Goal: Task Accomplishment & Management: Complete application form

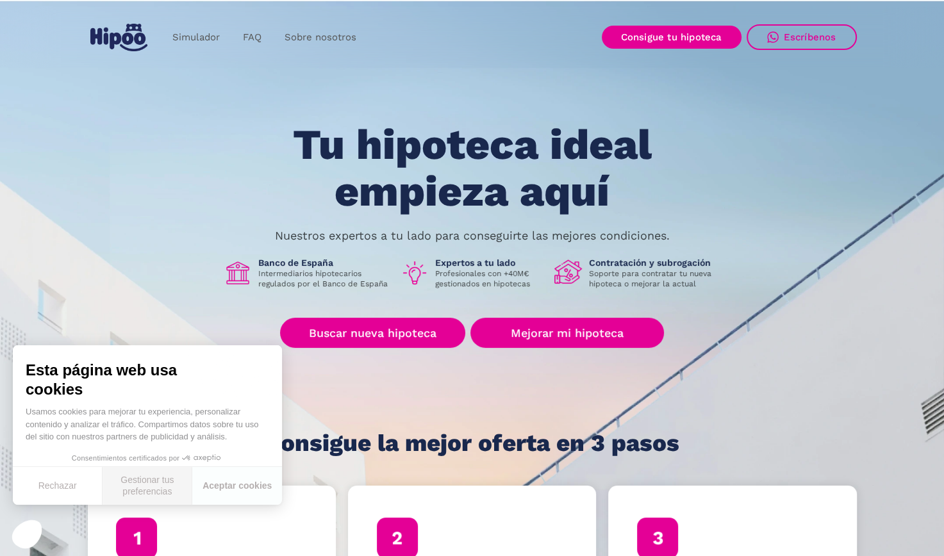
click at [141, 478] on button "Gestionar tus preferencias" at bounding box center [148, 486] width 90 height 38
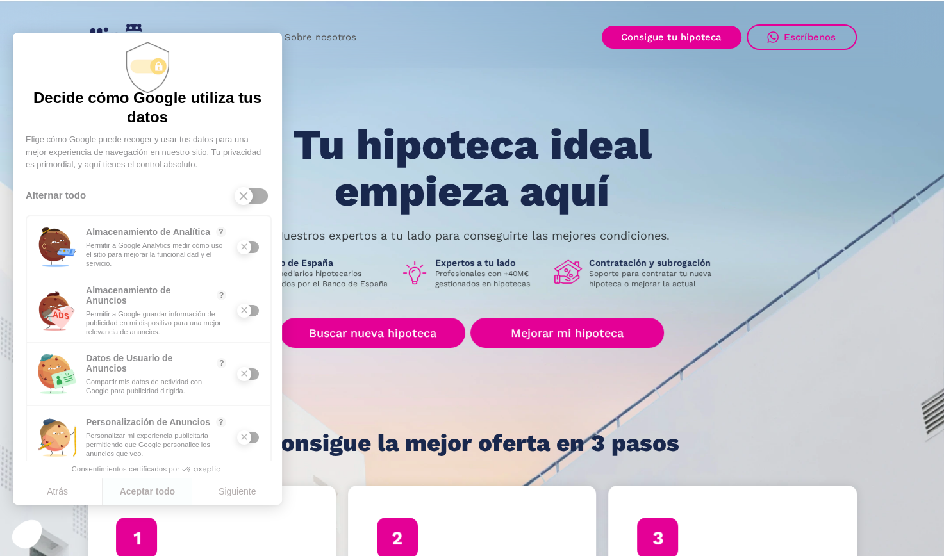
scroll to position [32, 0]
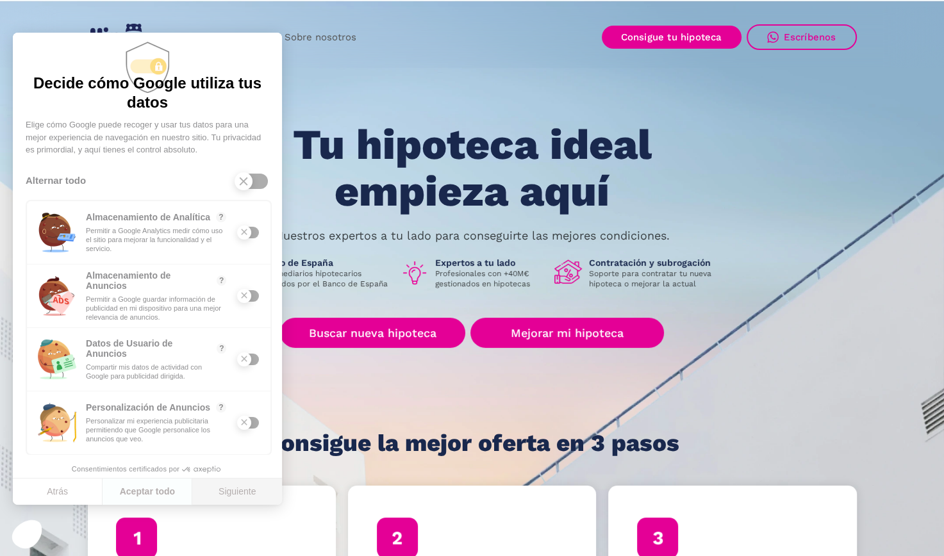
click at [221, 490] on button "Siguiente" at bounding box center [237, 492] width 90 height 27
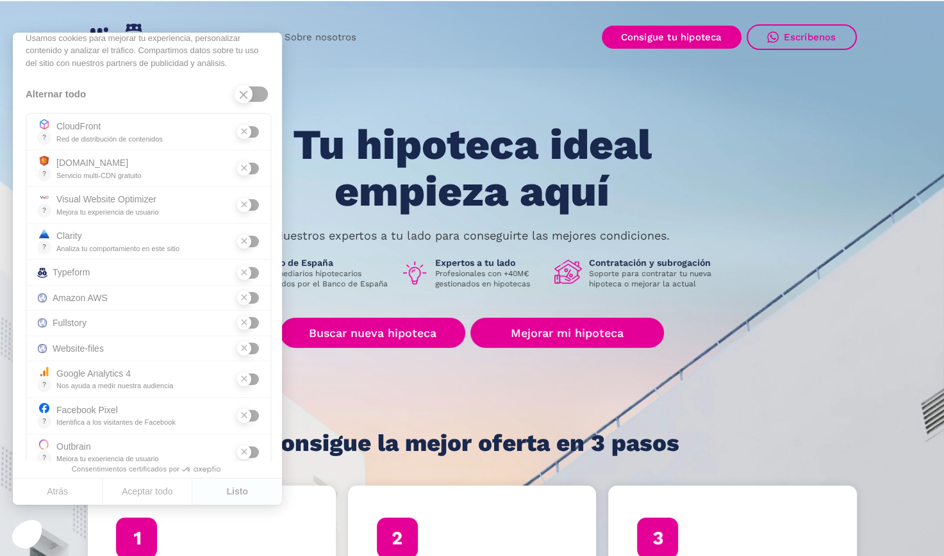
scroll to position [0, 0]
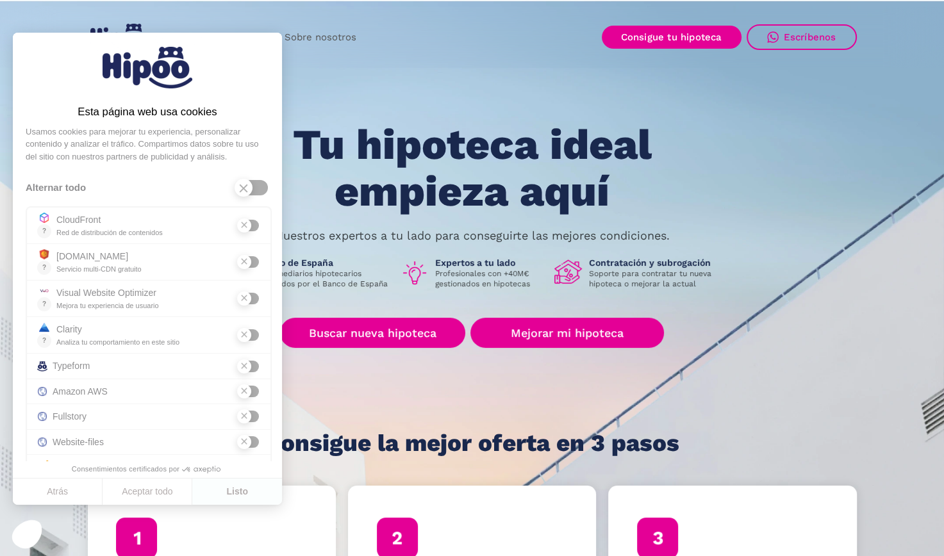
click at [62, 496] on button "Atrás" at bounding box center [58, 492] width 90 height 27
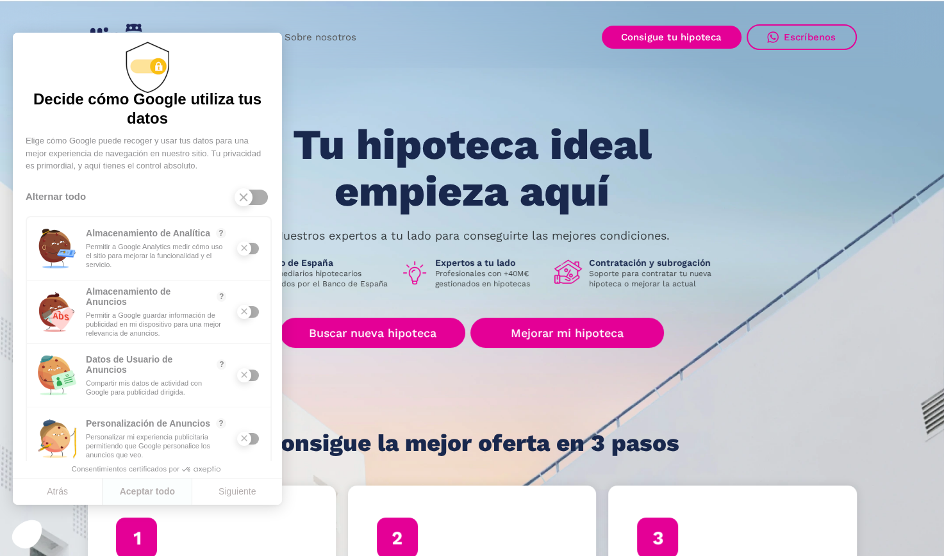
scroll to position [32, 0]
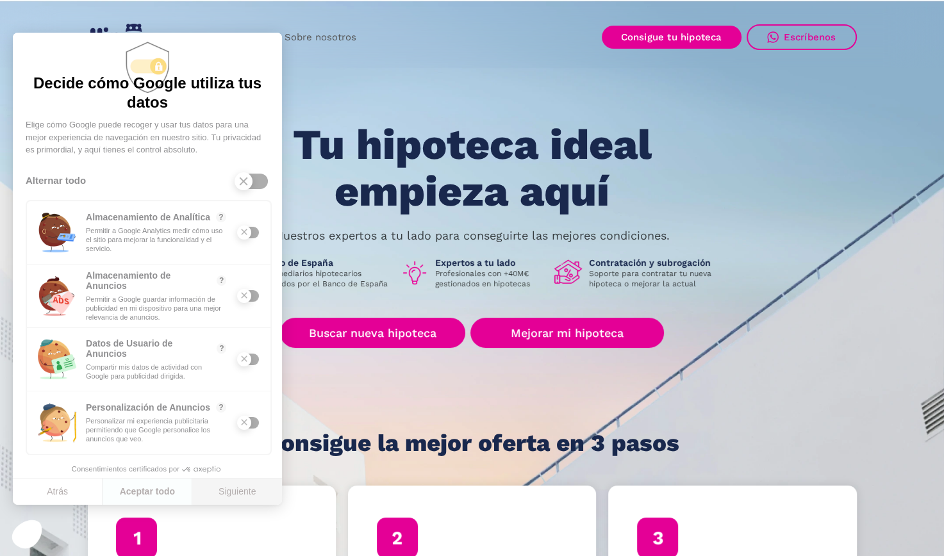
click at [231, 495] on button "Siguiente" at bounding box center [237, 492] width 90 height 27
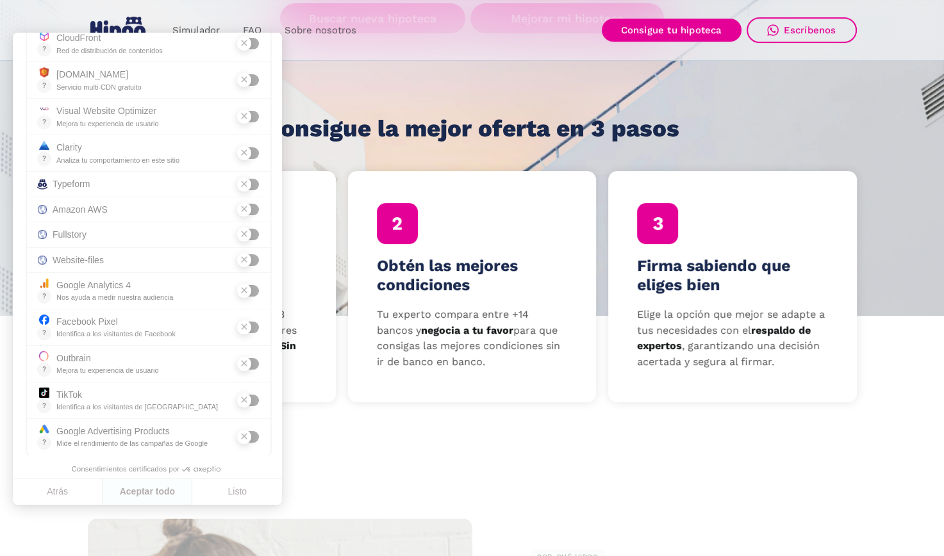
scroll to position [320, 0]
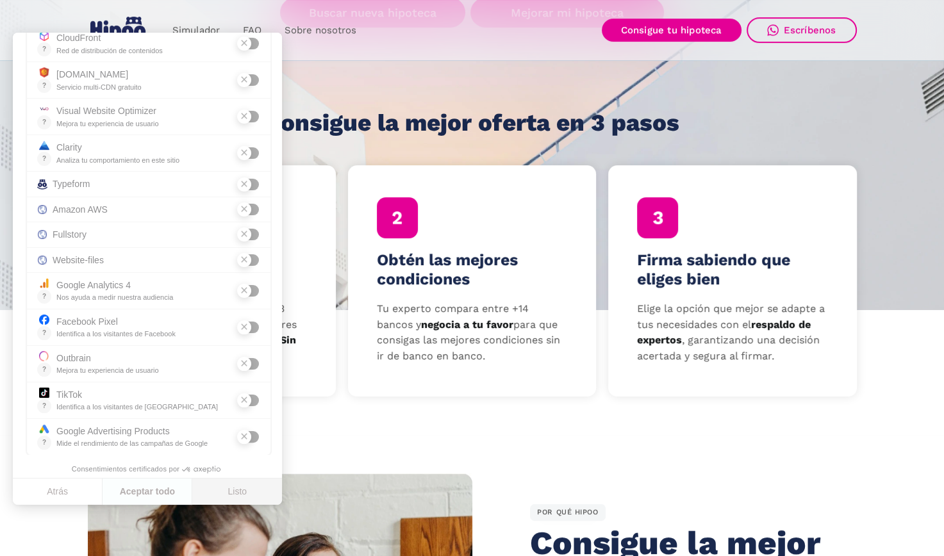
click at [235, 496] on button "Listo" at bounding box center [237, 492] width 90 height 27
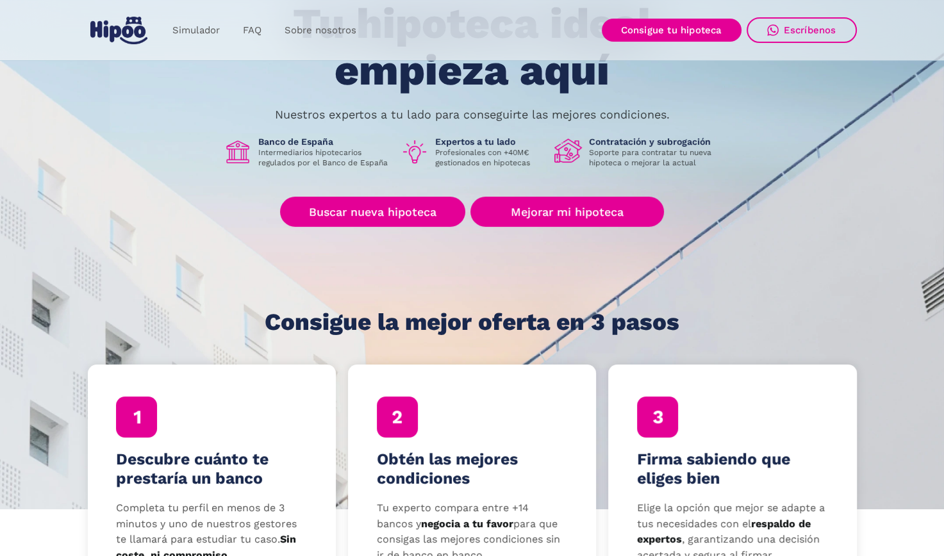
scroll to position [0, 0]
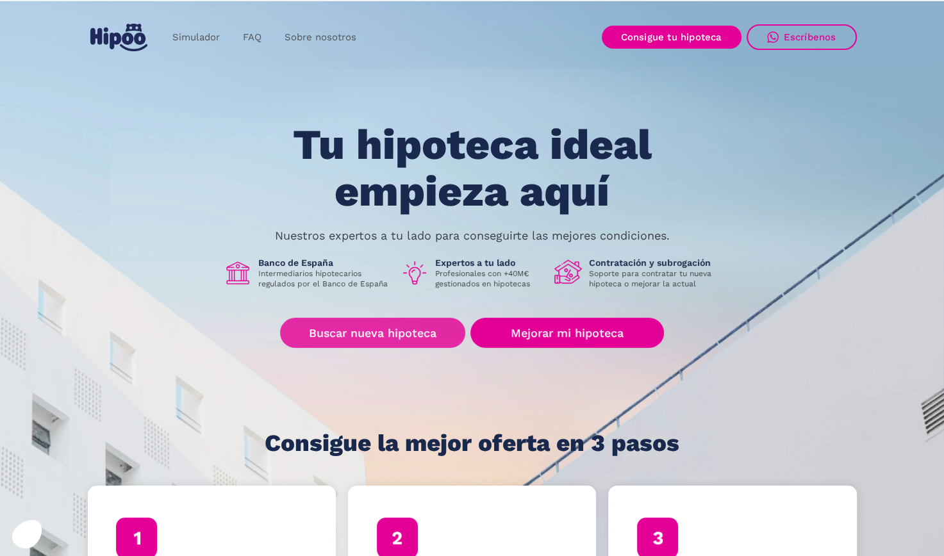
click at [353, 338] on link "Buscar nueva hipoteca" at bounding box center [372, 333] width 185 height 30
